Goal: Go to known website: Go to known website

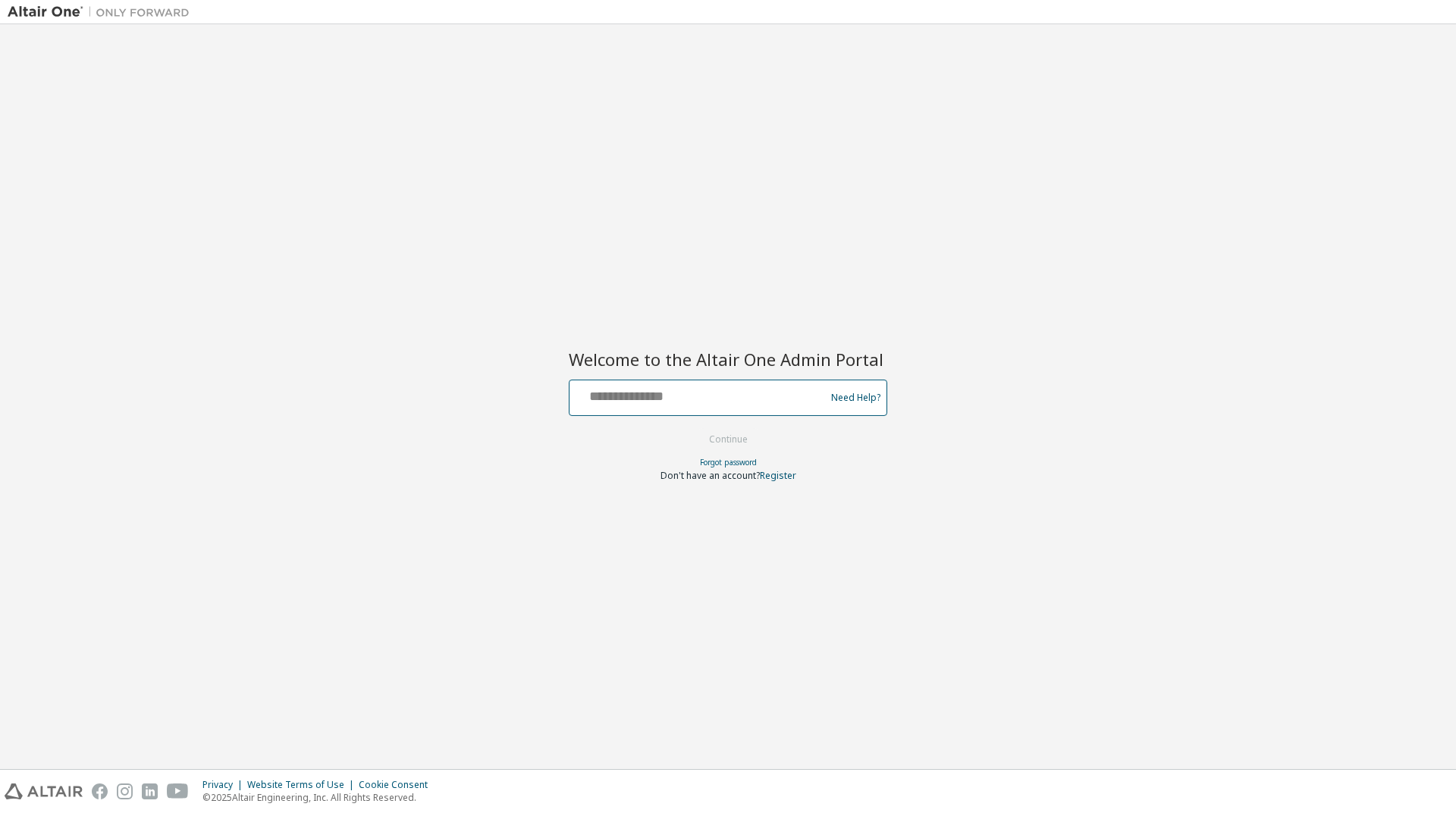
click at [647, 401] on input "text" at bounding box center [699, 394] width 248 height 22
type input "**********"
click at [706, 439] on button "Continue" at bounding box center [728, 439] width 70 height 23
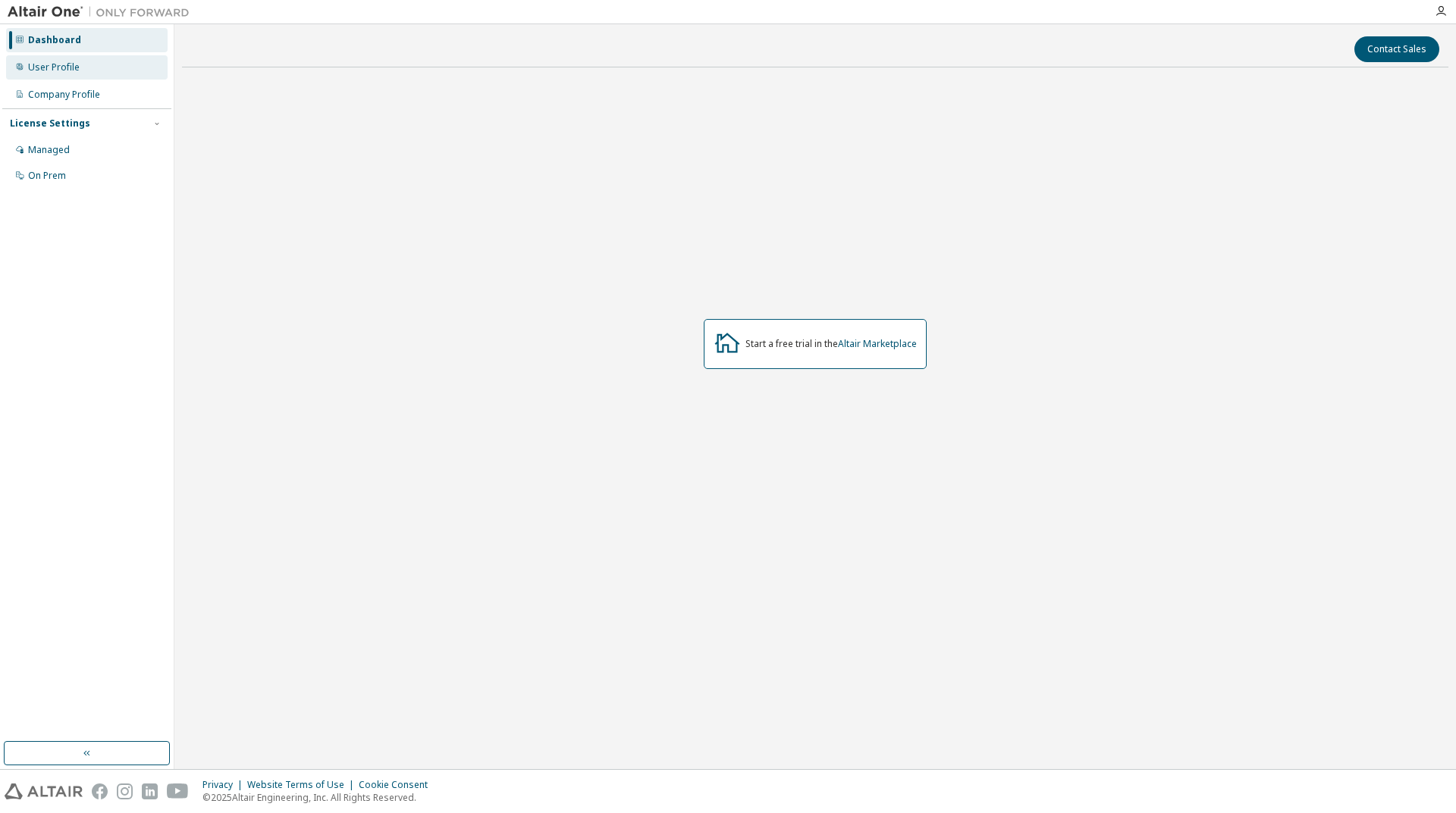
click at [63, 65] on div "User Profile" at bounding box center [54, 67] width 51 height 12
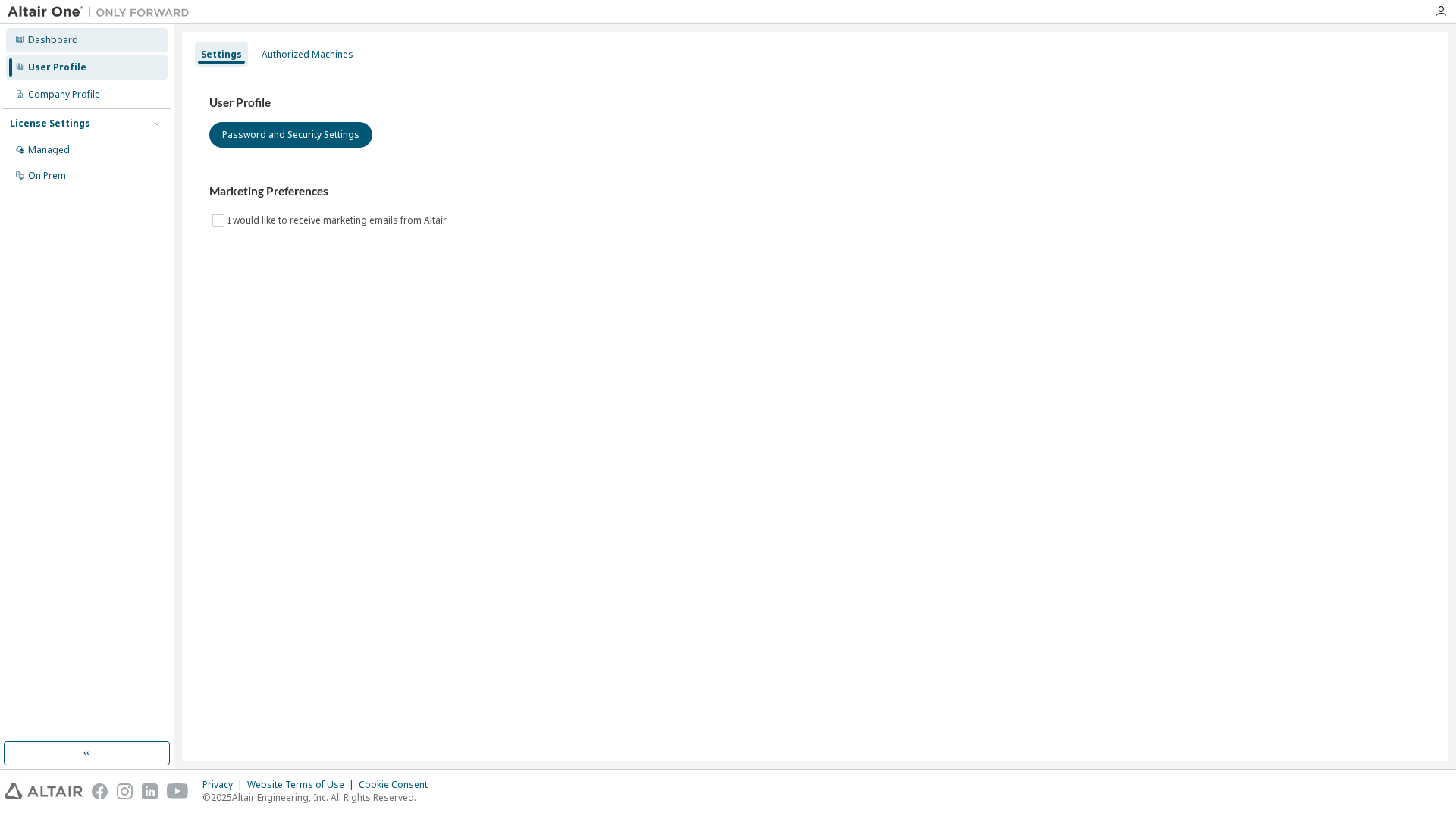
click at [78, 40] on div "Dashboard" at bounding box center [86, 41] width 161 height 25
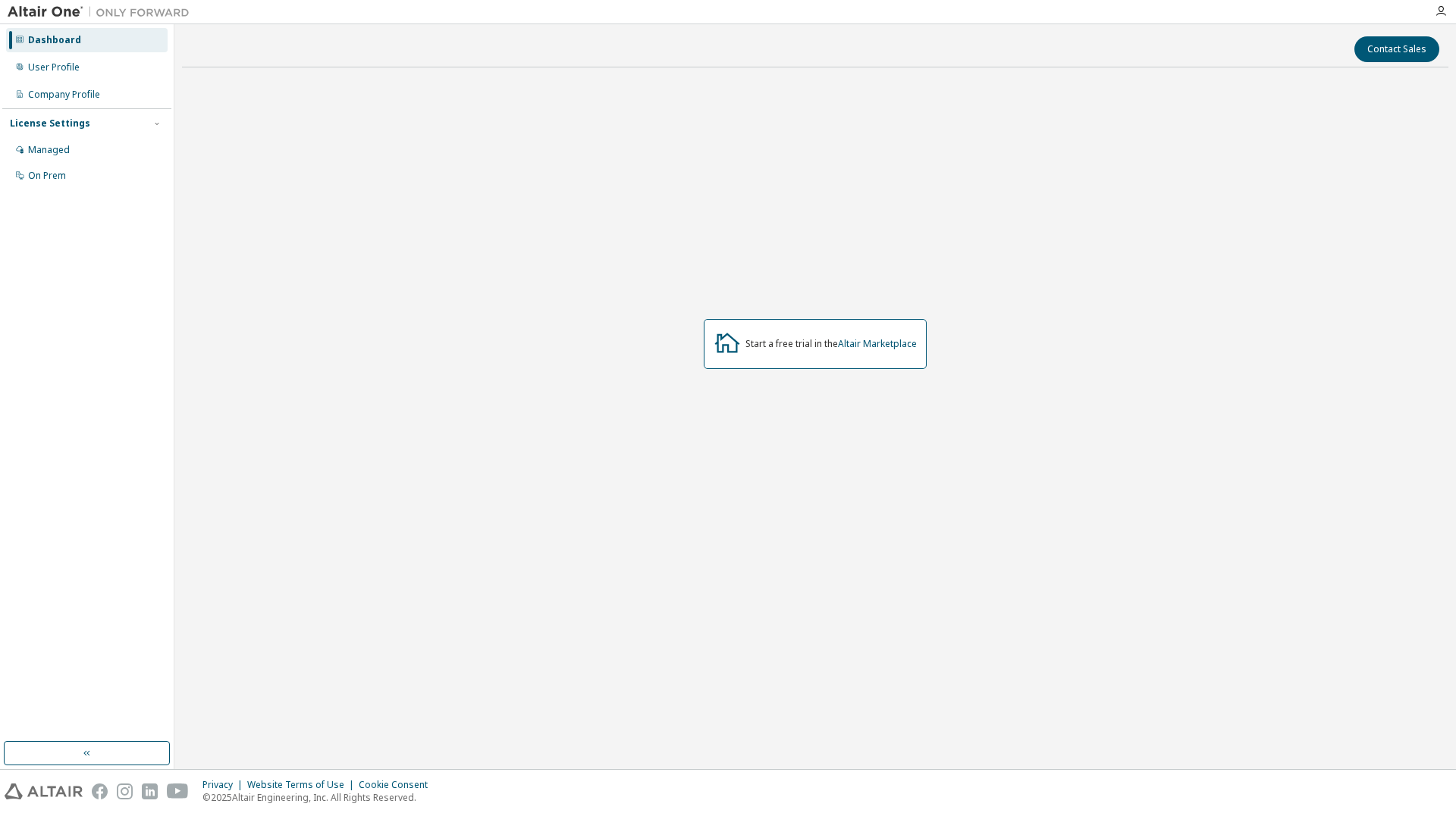
click at [879, 334] on div "Start a free trial in the Altair Marketplace" at bounding box center [814, 343] width 223 height 50
click at [888, 339] on link "Altair Marketplace" at bounding box center [877, 344] width 79 height 13
